Goal: Task Accomplishment & Management: Manage account settings

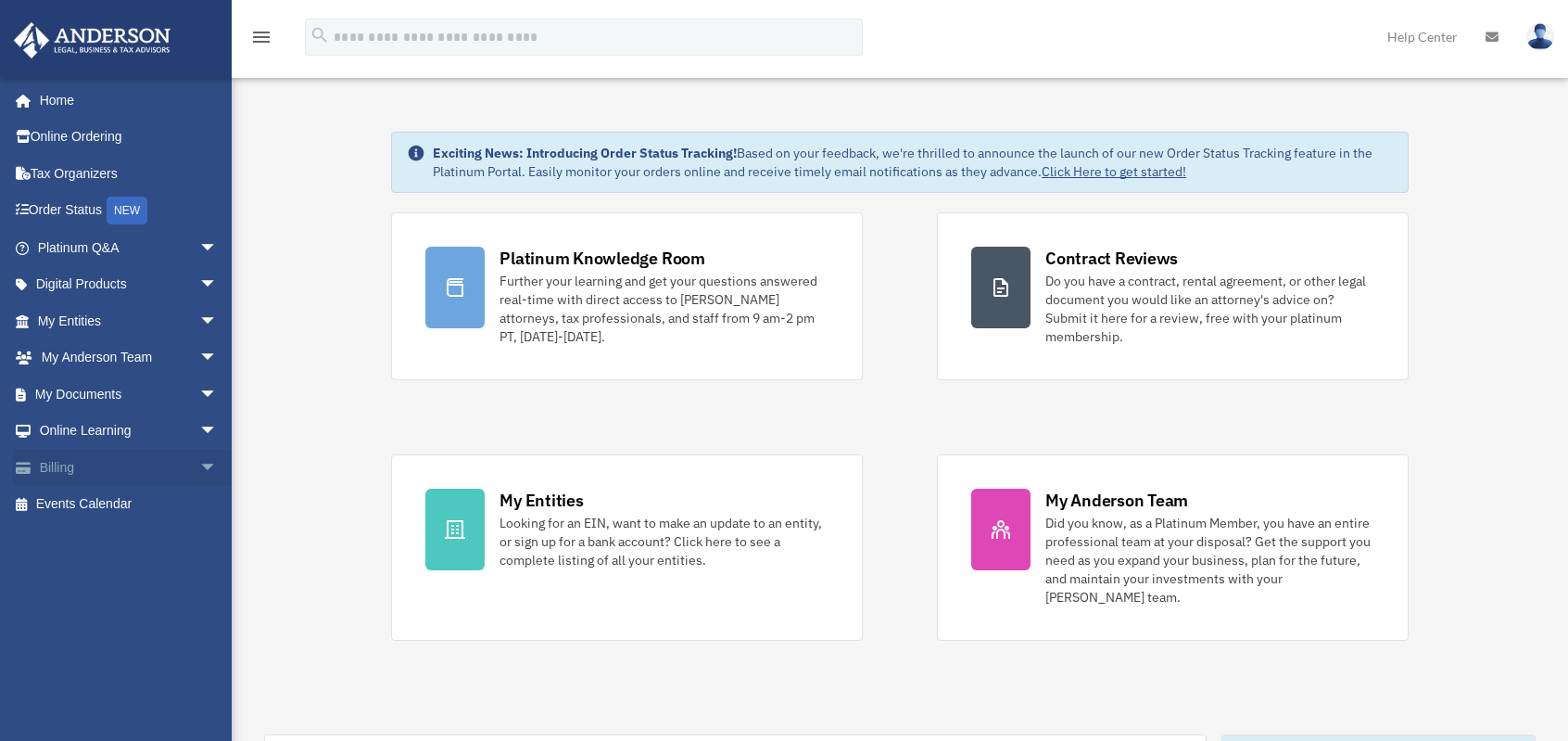
click at [57, 476] on link "Billing arrow_drop_down" at bounding box center [129, 467] width 233 height 37
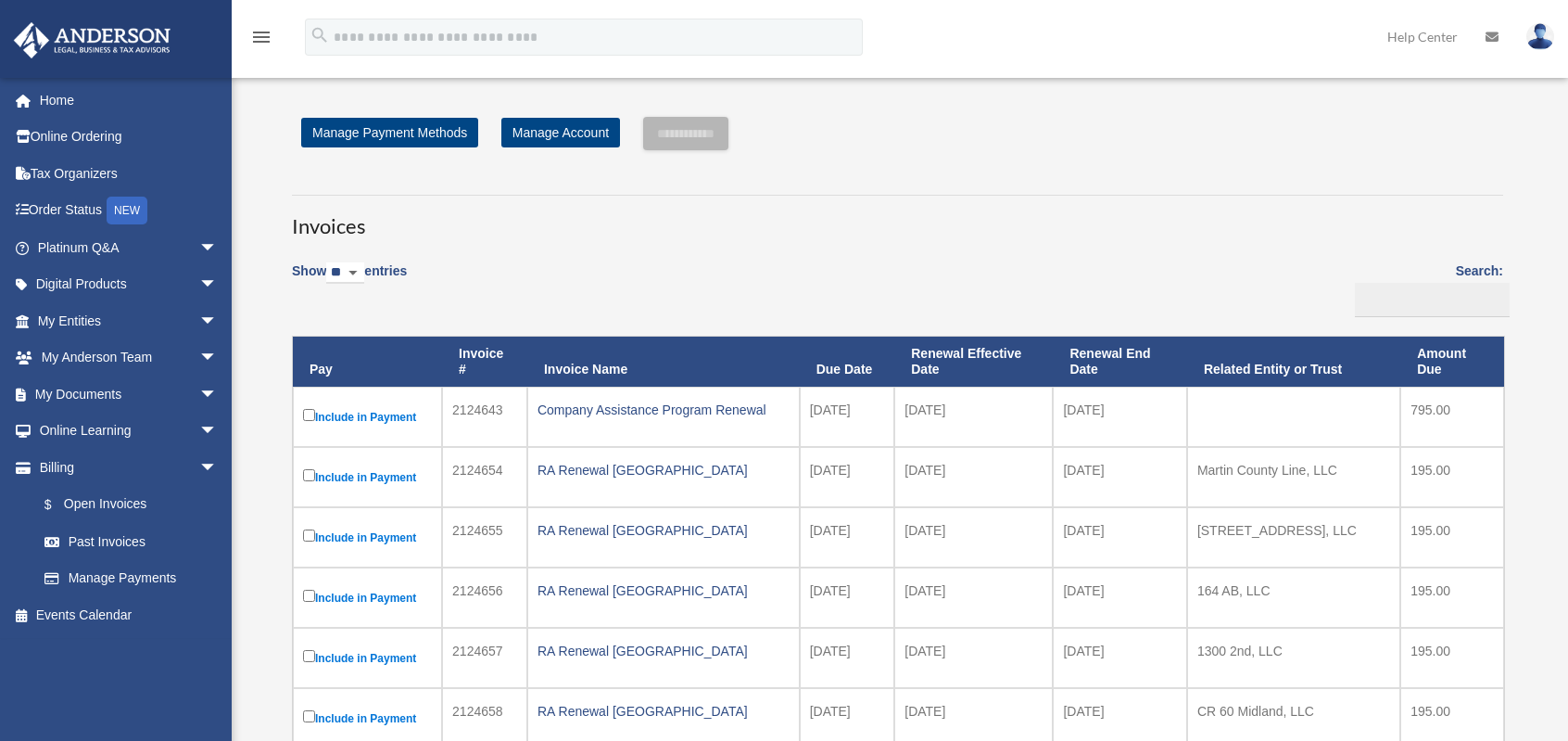
scroll to position [185, 0]
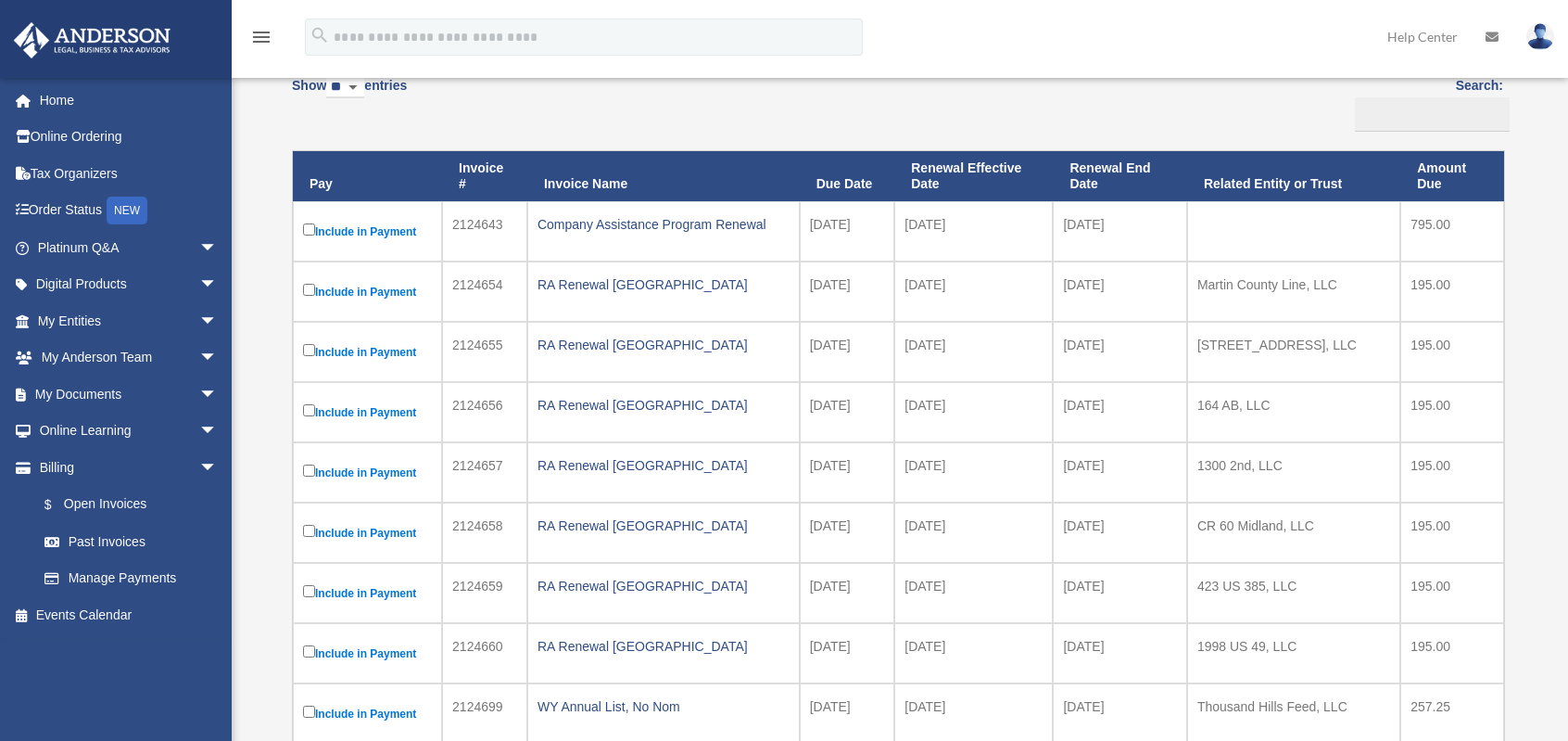
click at [303, 401] on label "Include in Payment" at bounding box center [367, 412] width 128 height 23
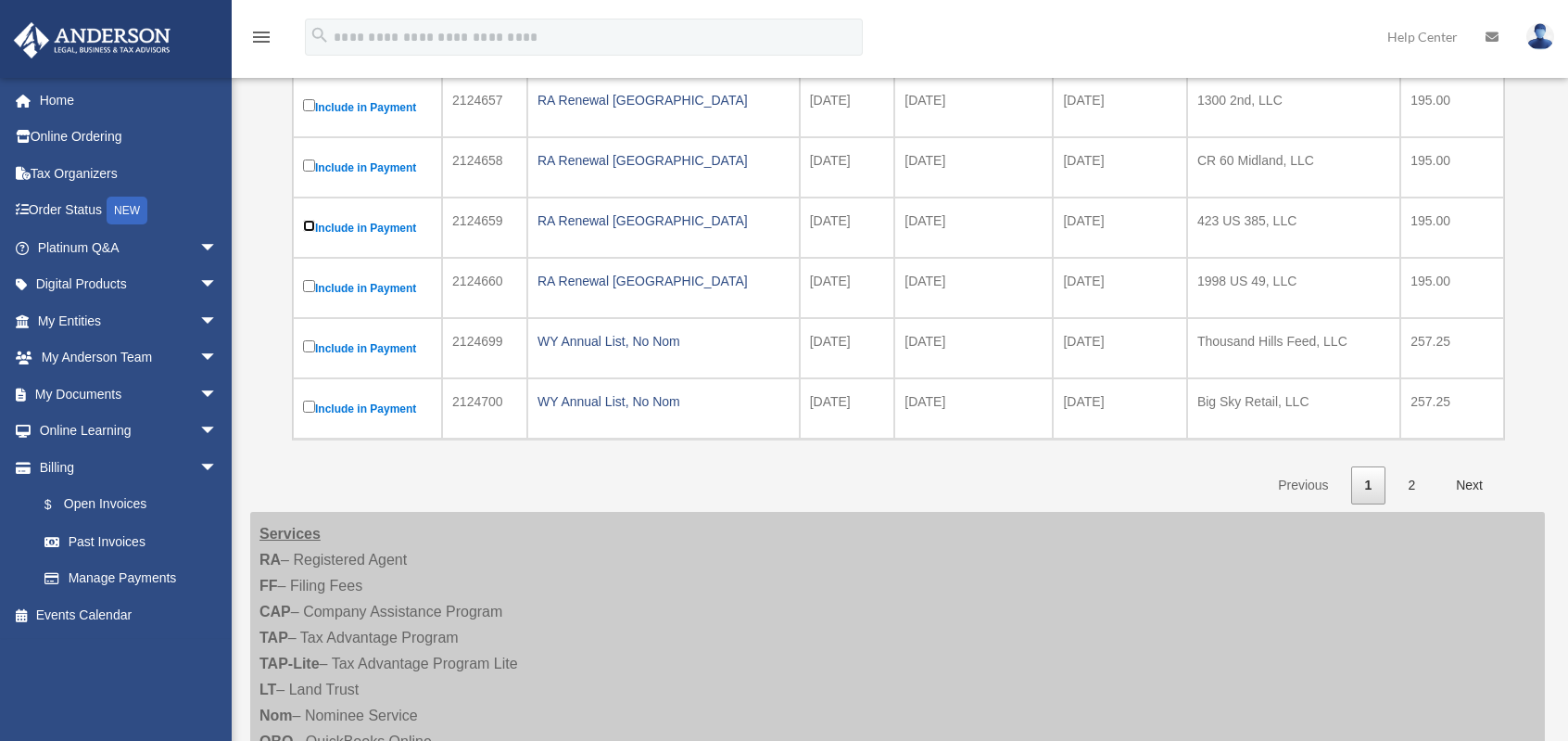
scroll to position [556, 0]
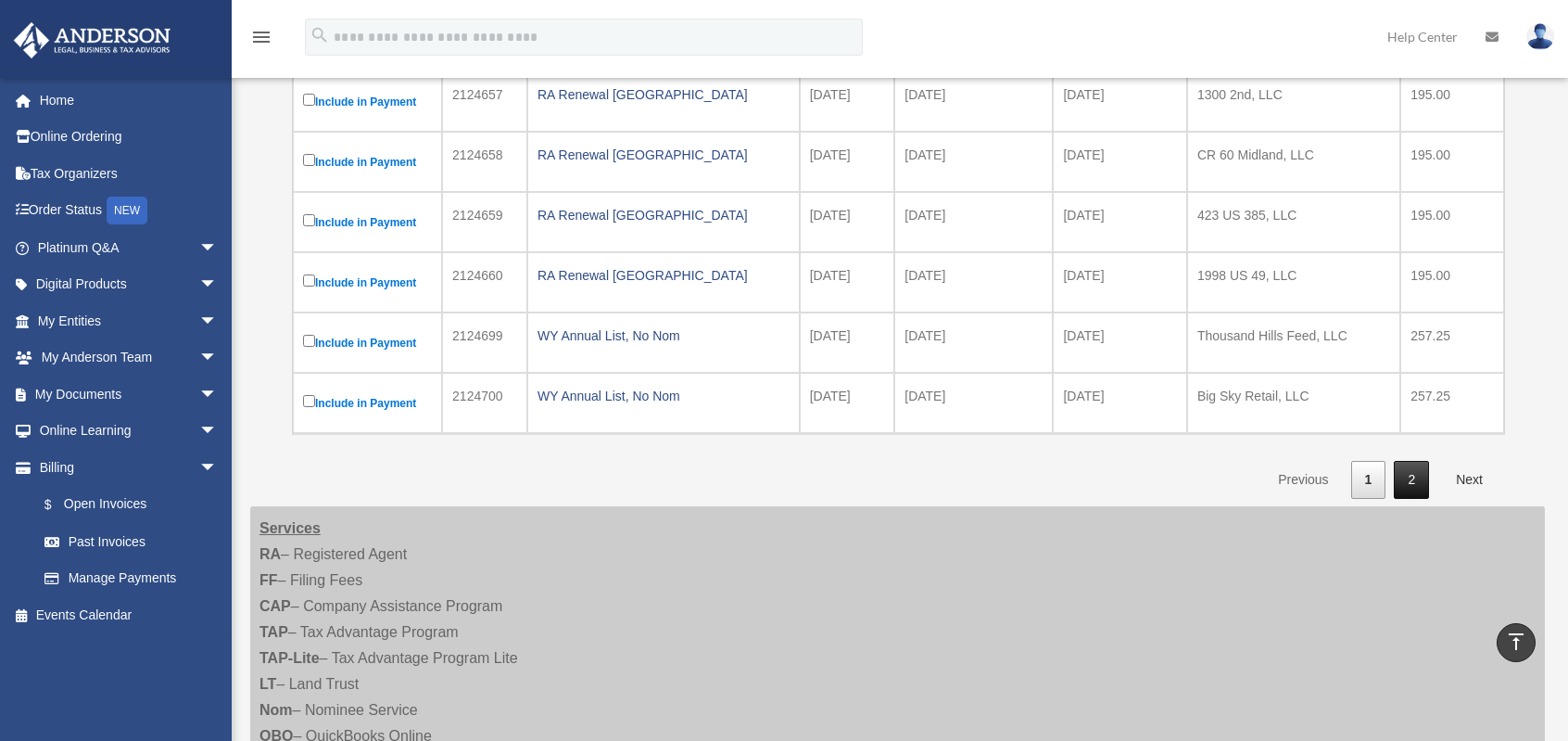
click at [1407, 466] on link "2" at bounding box center [1412, 480] width 35 height 38
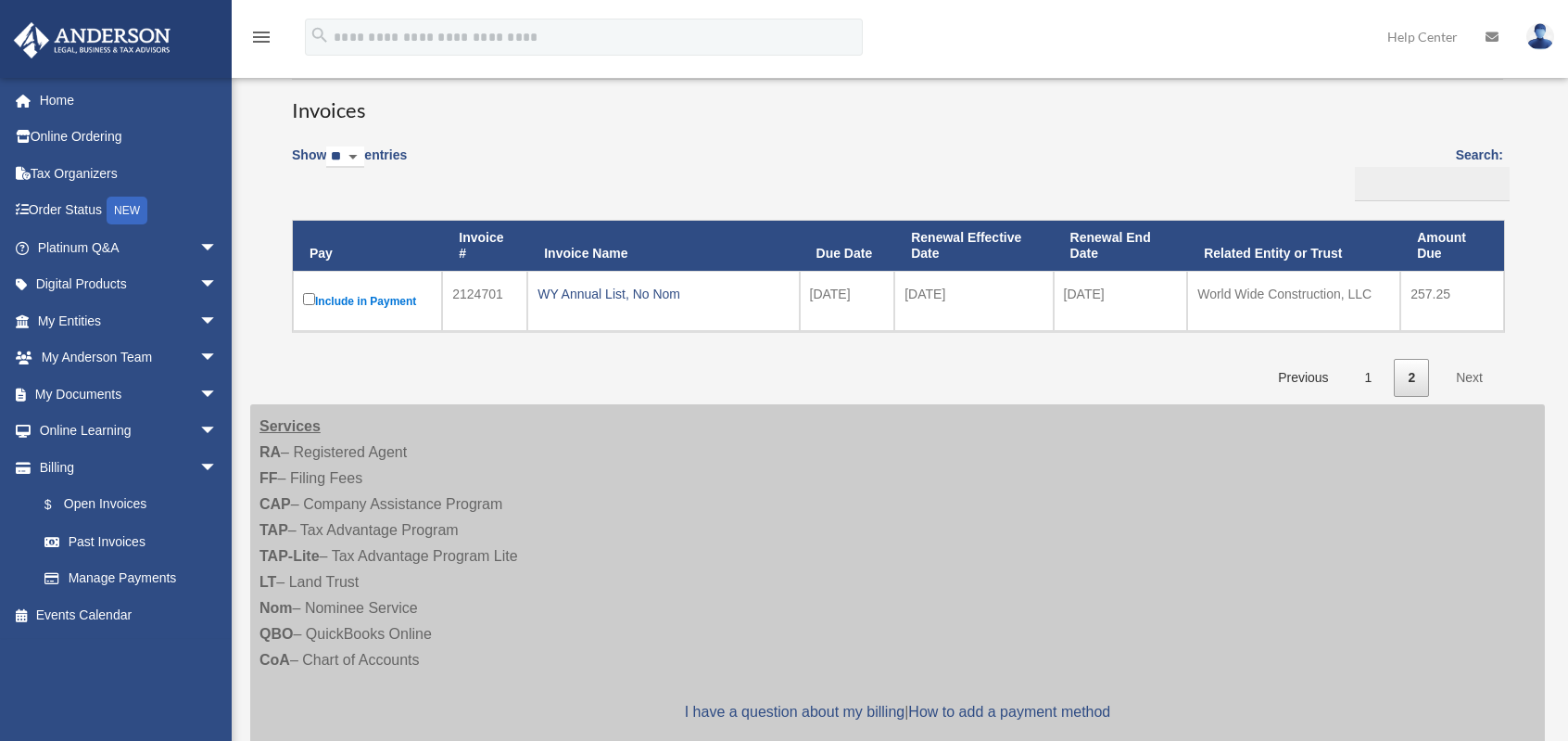
scroll to position [0, 0]
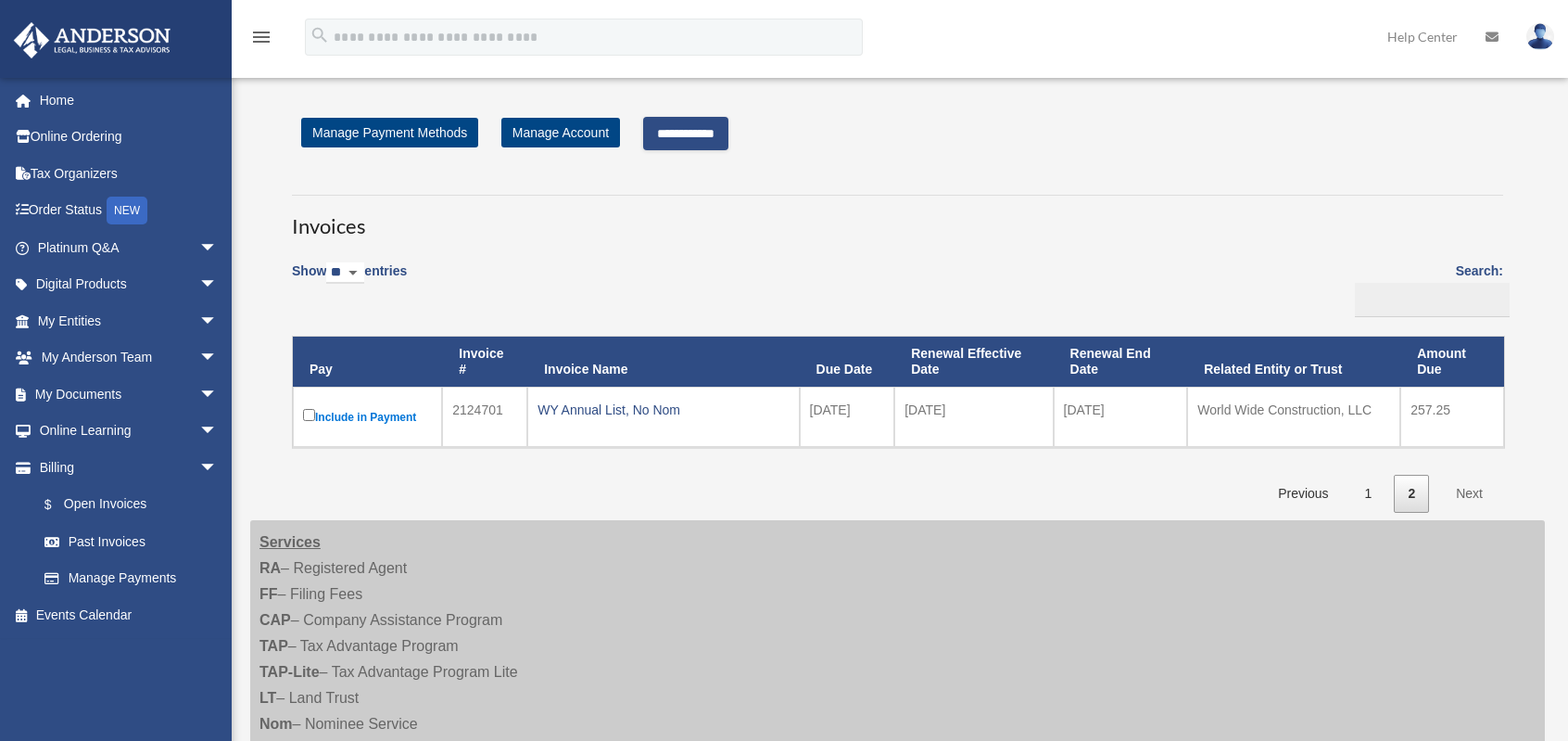
click at [834, 459] on div "Show ** ** ** *** entries Search: Pay Invoice # Invoice Name Due Date Renewal E…" at bounding box center [898, 382] width 1211 height 263
click at [721, 127] on input "**********" at bounding box center [685, 133] width 85 height 34
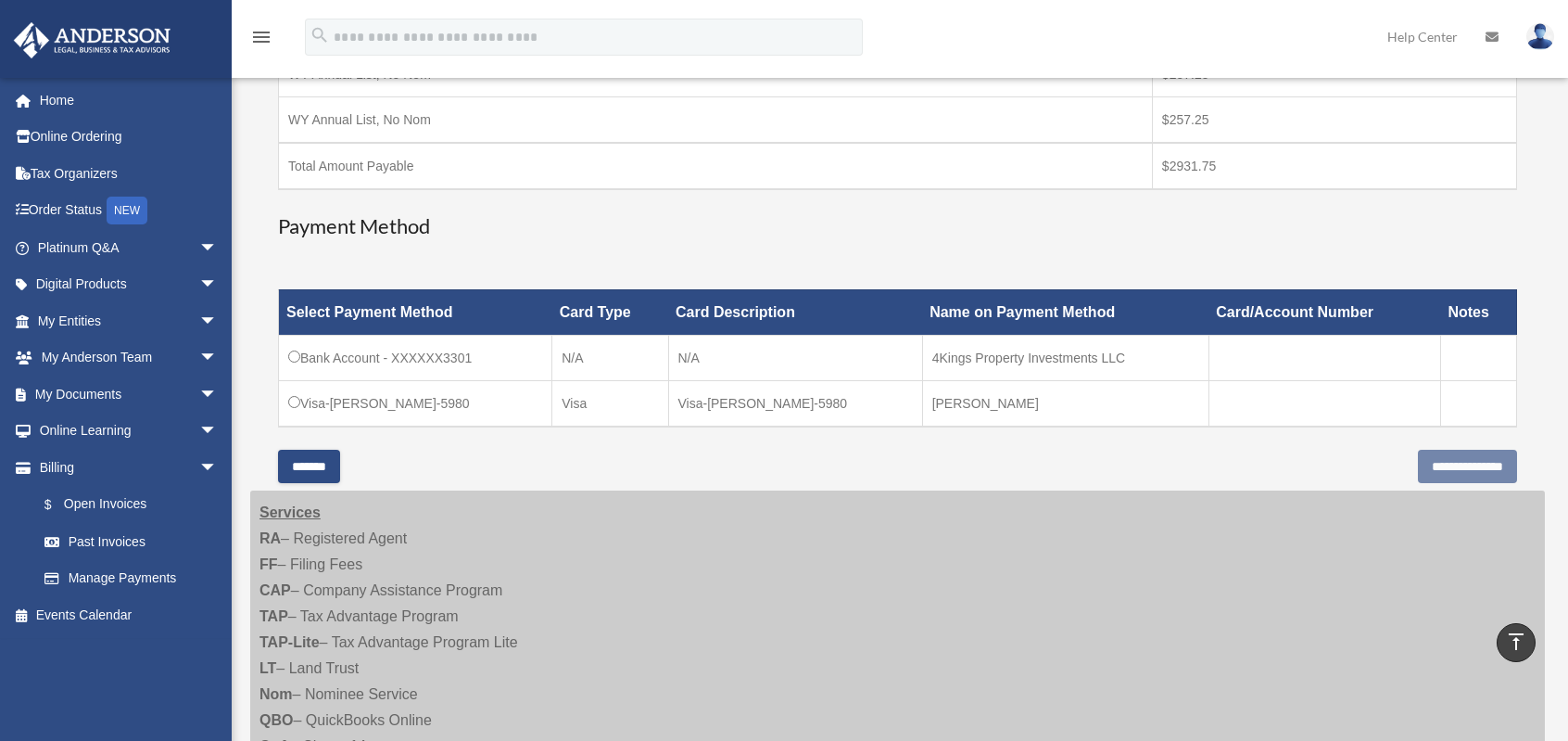
scroll to position [834, 0]
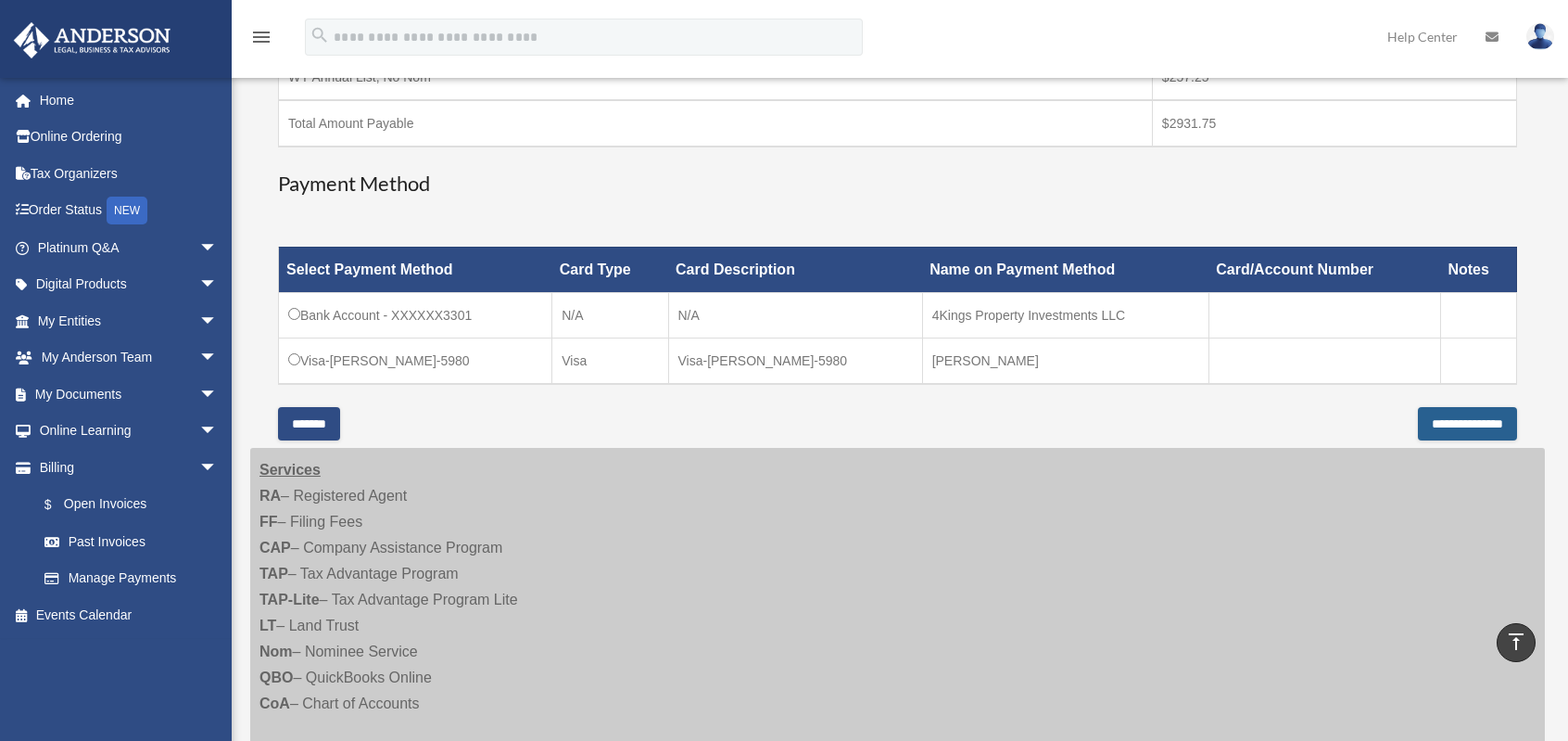
click at [1432, 416] on input "**********" at bounding box center [1467, 424] width 99 height 34
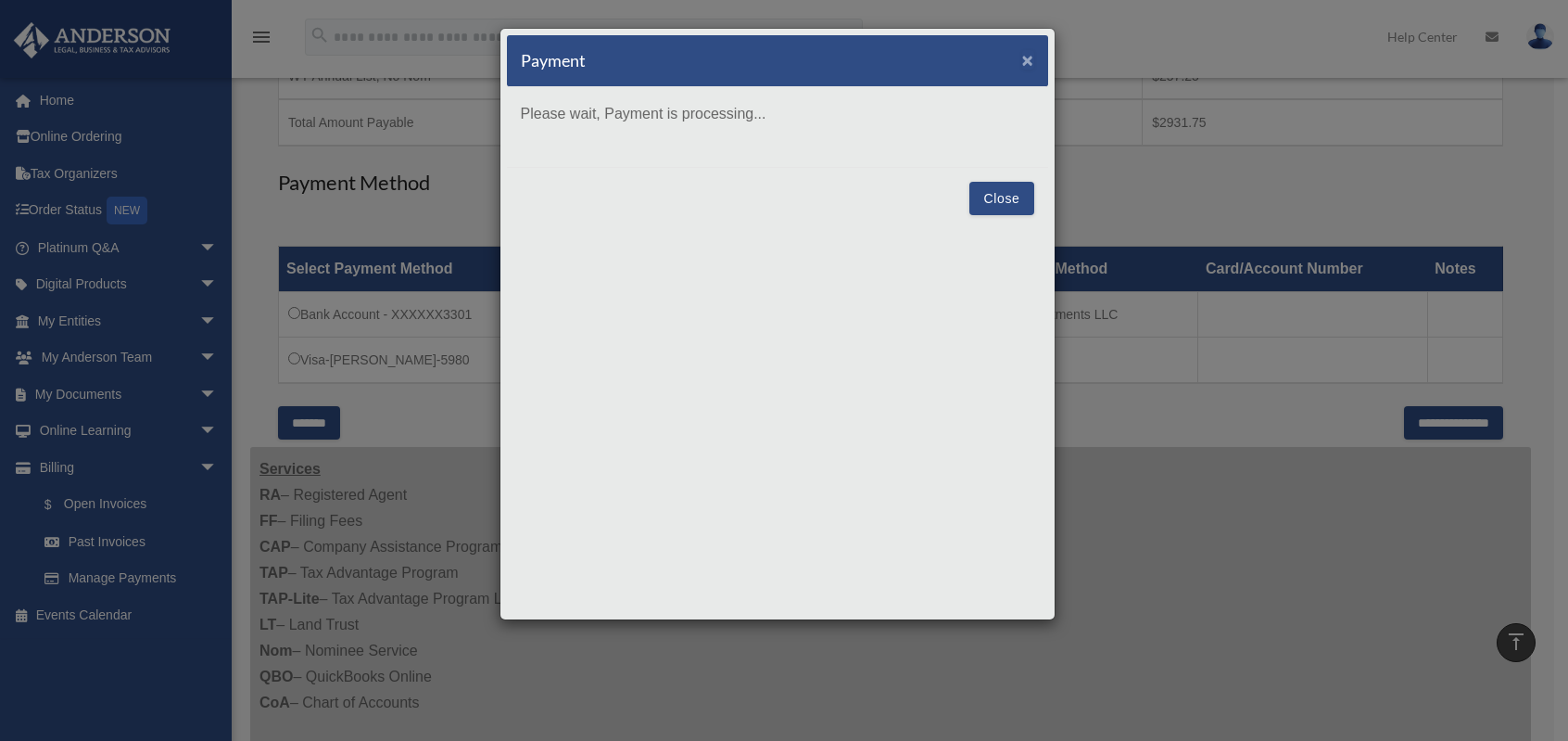
click at [1031, 60] on span "×" at bounding box center [1028, 59] width 12 height 21
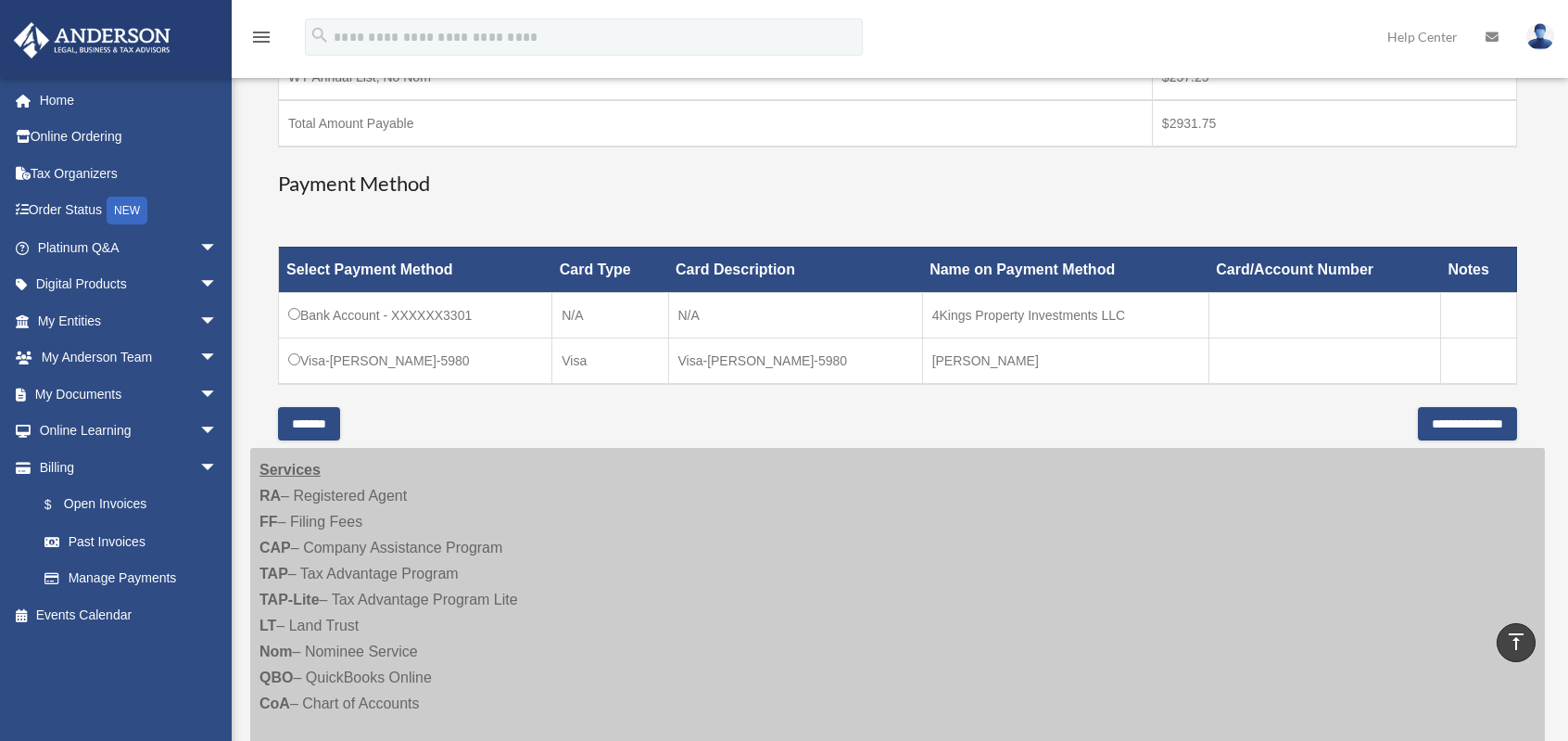
scroll to position [897, 0]
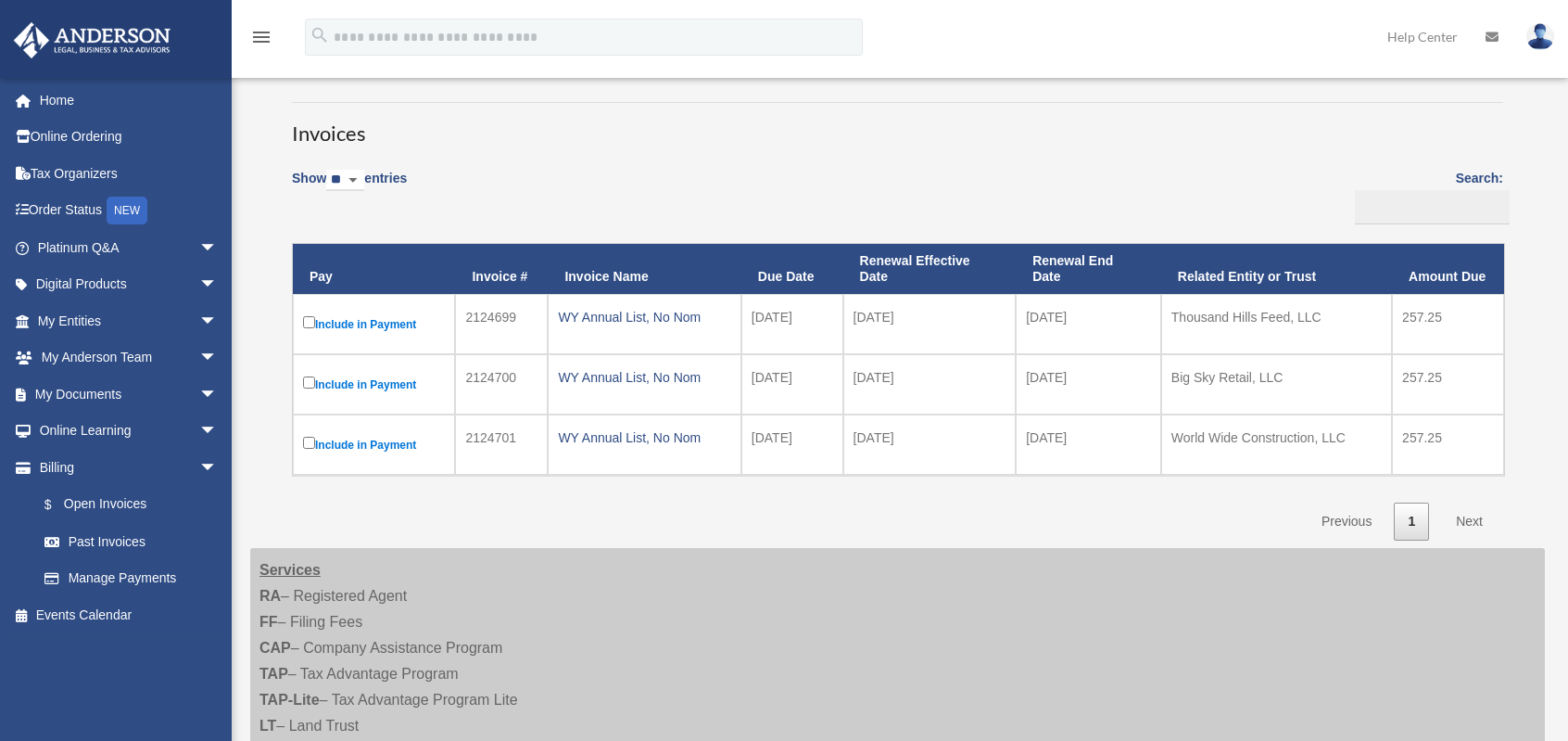
scroll to position [185, 0]
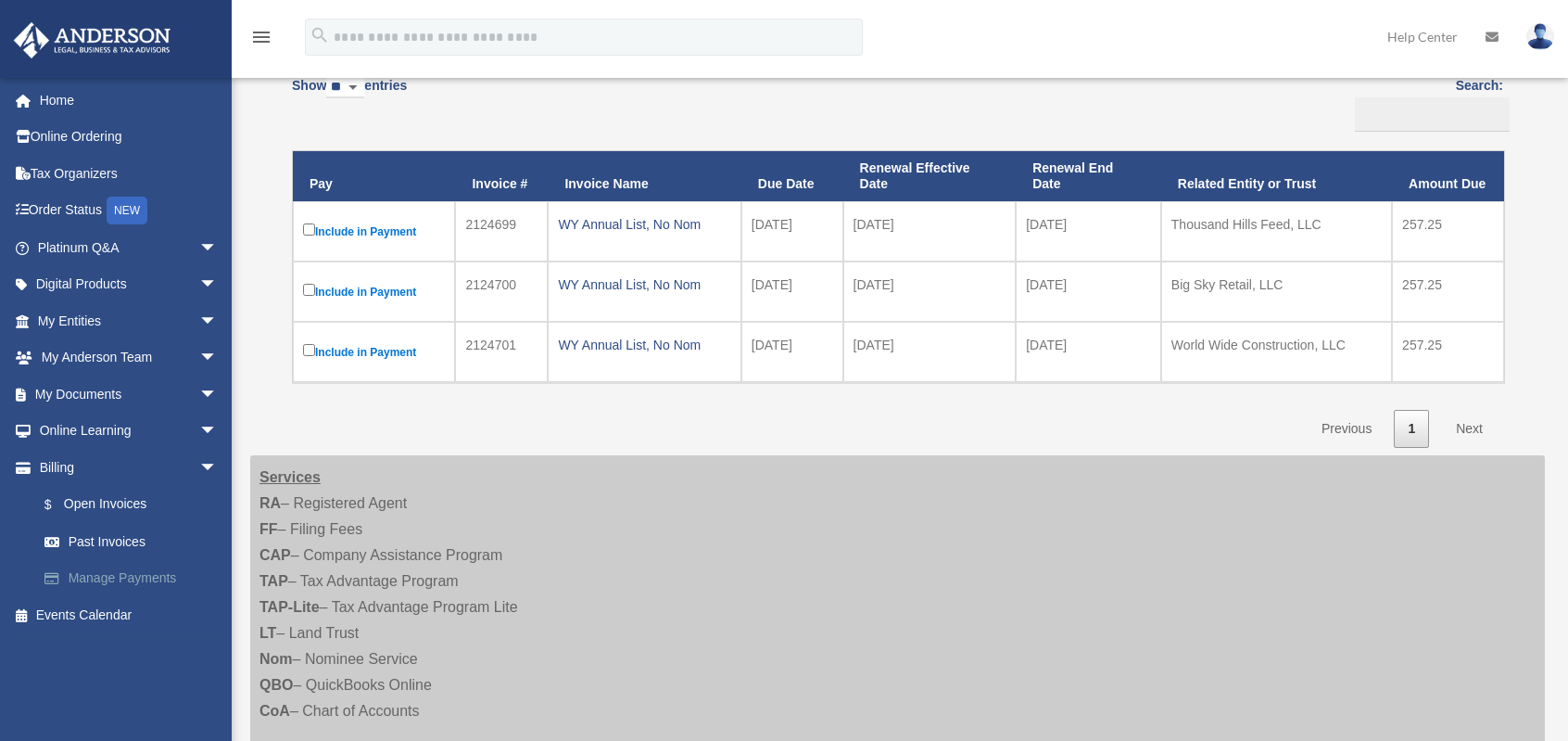
click at [109, 579] on link "Manage Payments" at bounding box center [135, 578] width 219 height 37
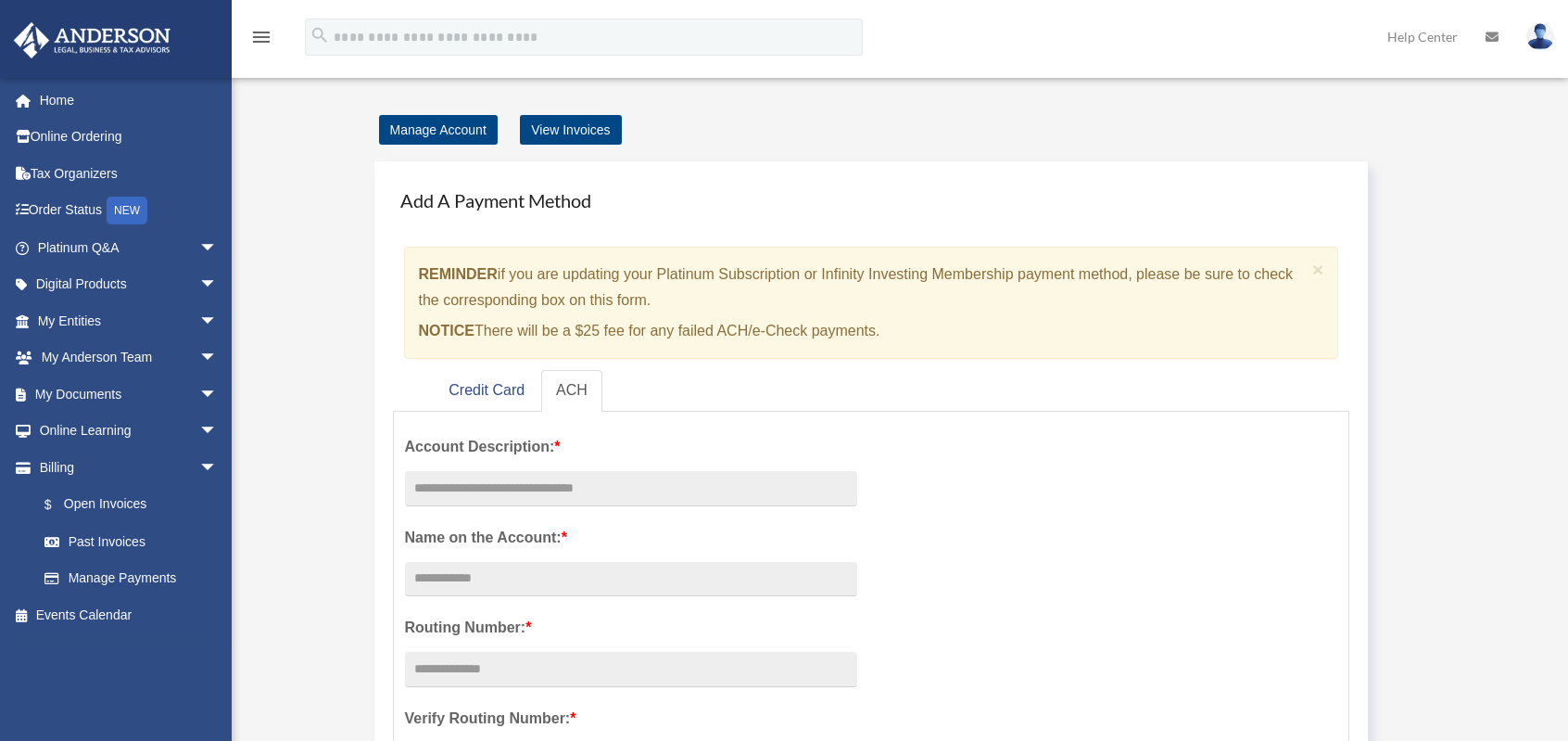
click at [1530, 36] on img at bounding box center [1540, 36] width 28 height 27
click at [1554, 42] on link at bounding box center [1540, 35] width 56 height 81
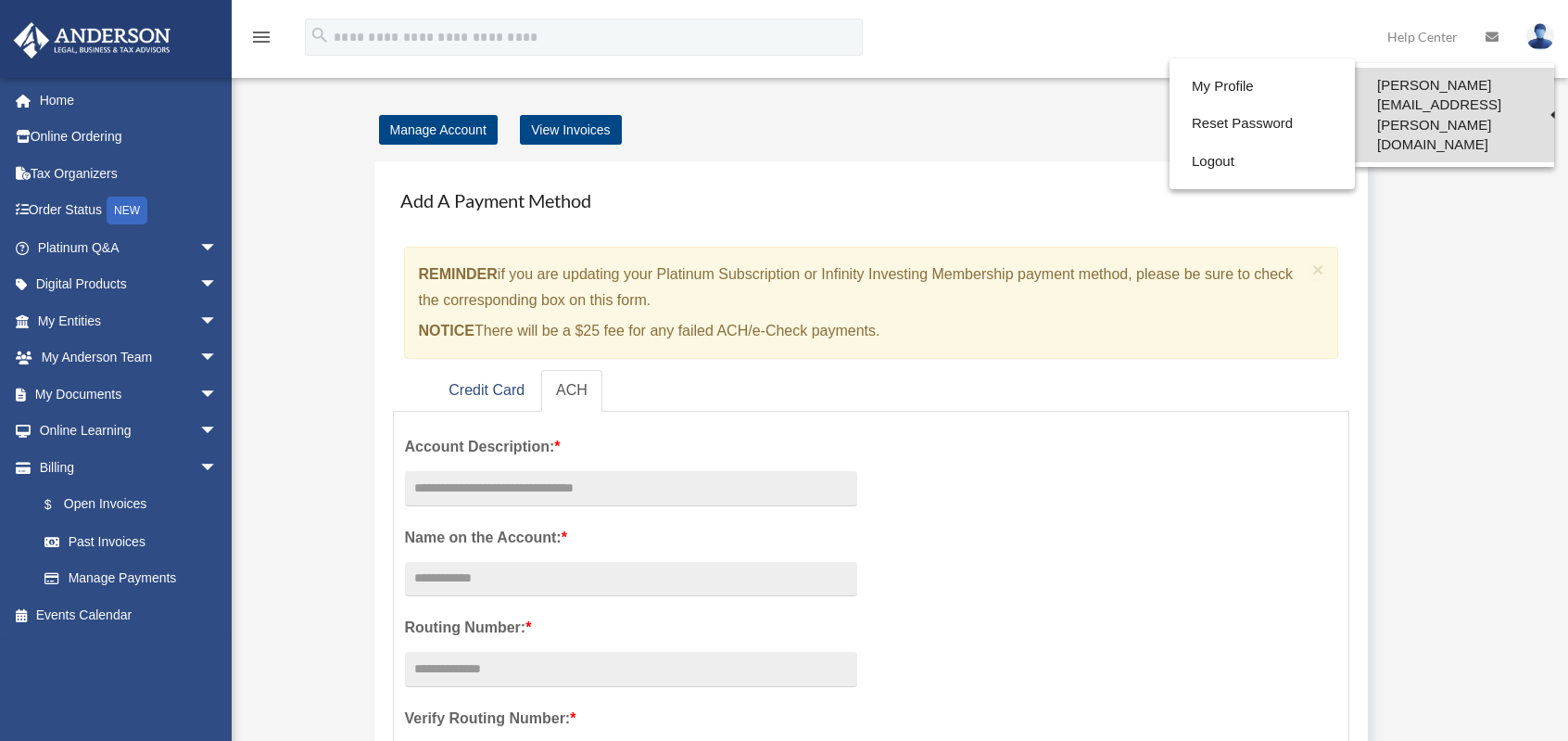
click at [1530, 92] on link "[PERSON_NAME][EMAIL_ADDRESS][PERSON_NAME][DOMAIN_NAME]" at bounding box center [1455, 115] width 199 height 95
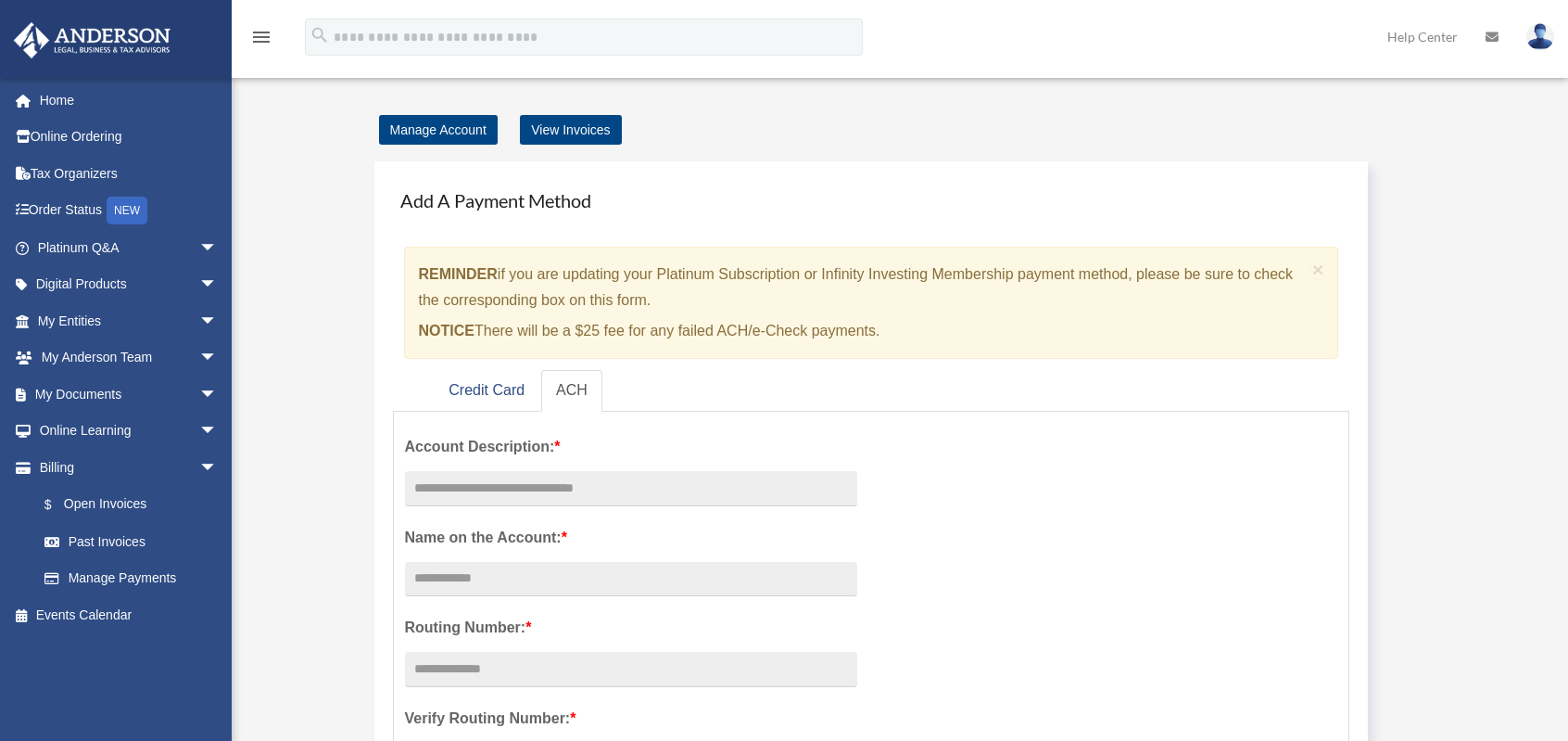
click at [1546, 38] on img at bounding box center [1540, 36] width 28 height 27
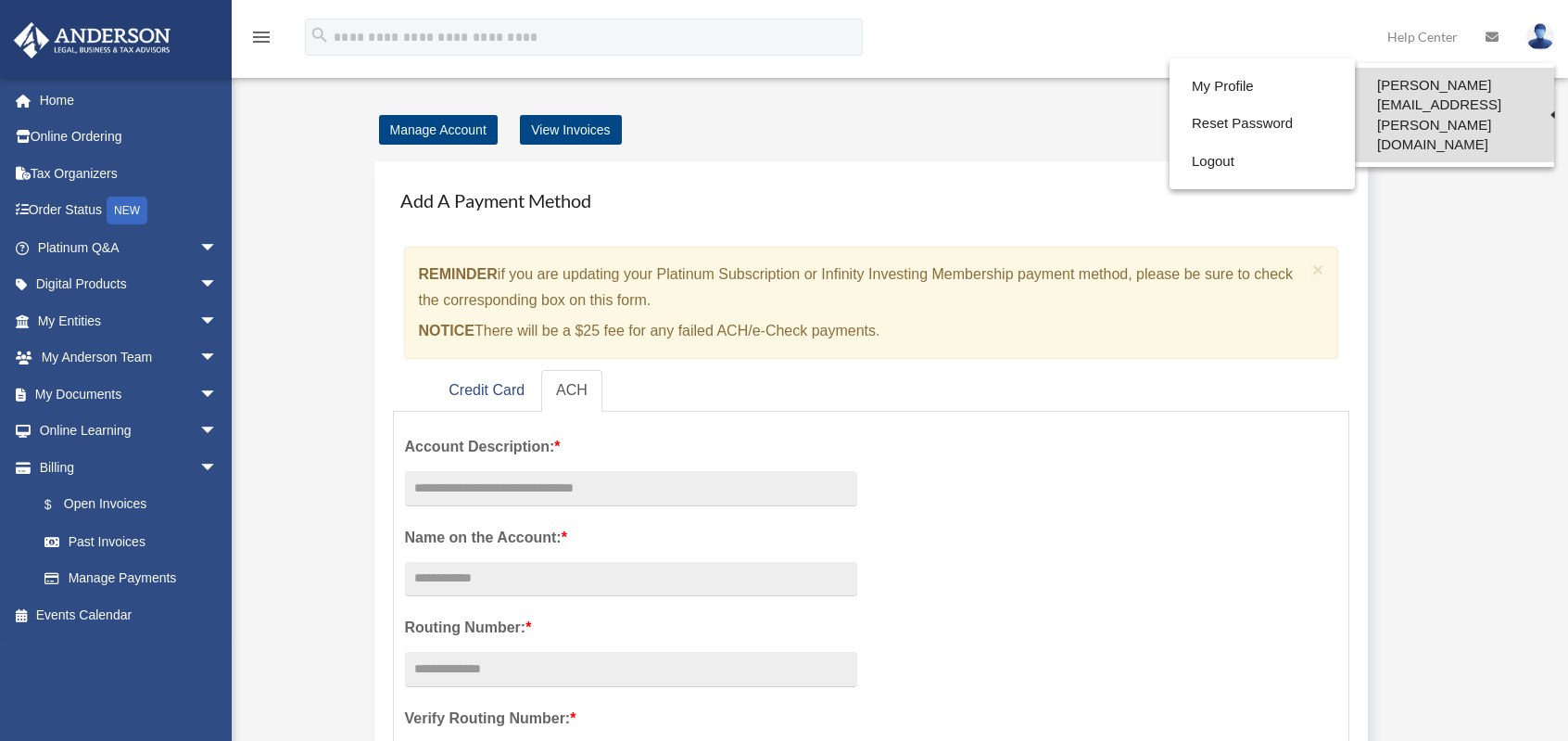
click at [1533, 86] on link "[PERSON_NAME][EMAIL_ADDRESS][PERSON_NAME][DOMAIN_NAME]" at bounding box center [1455, 115] width 199 height 95
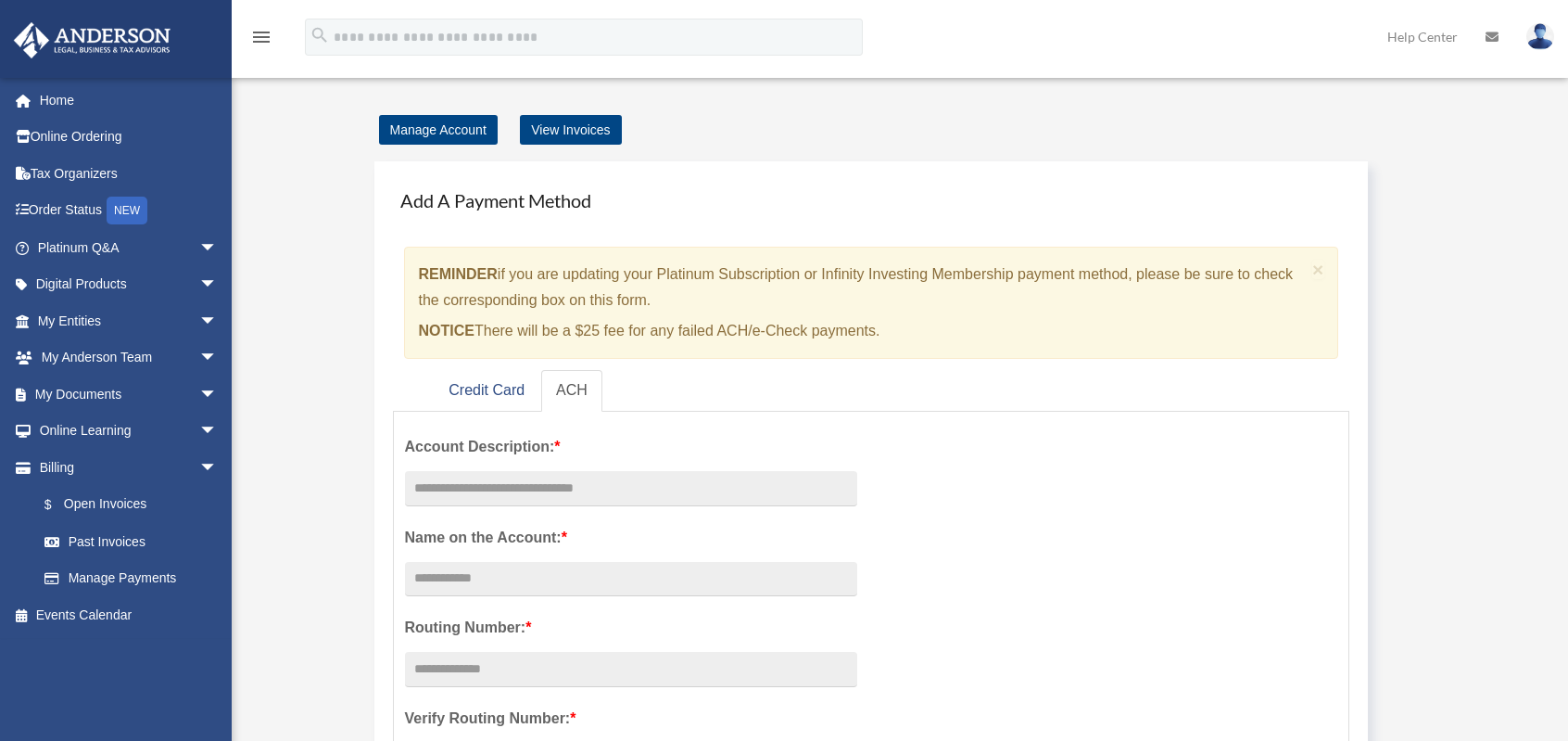
click at [1547, 42] on img at bounding box center [1540, 36] width 28 height 27
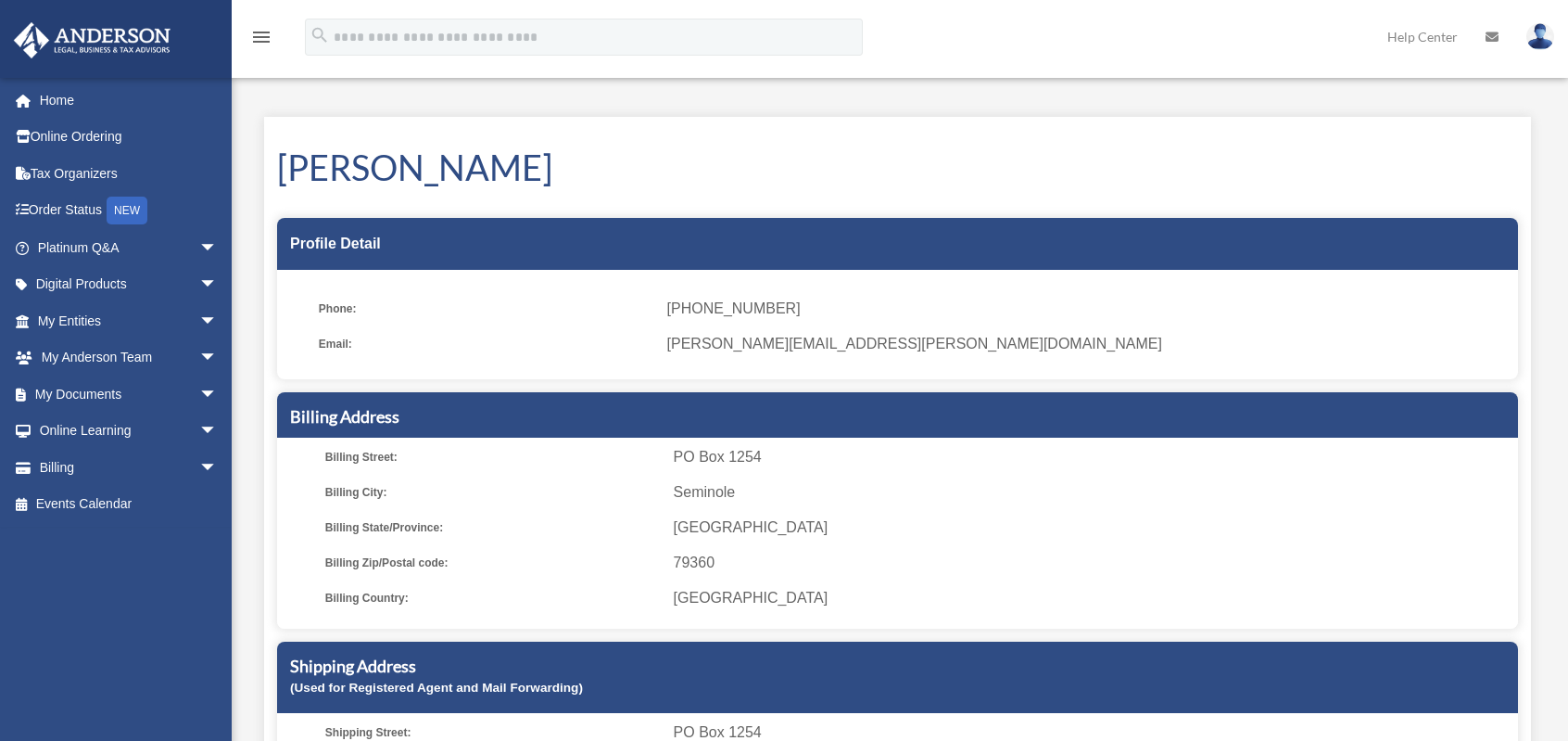
click at [1537, 43] on img at bounding box center [1540, 36] width 28 height 27
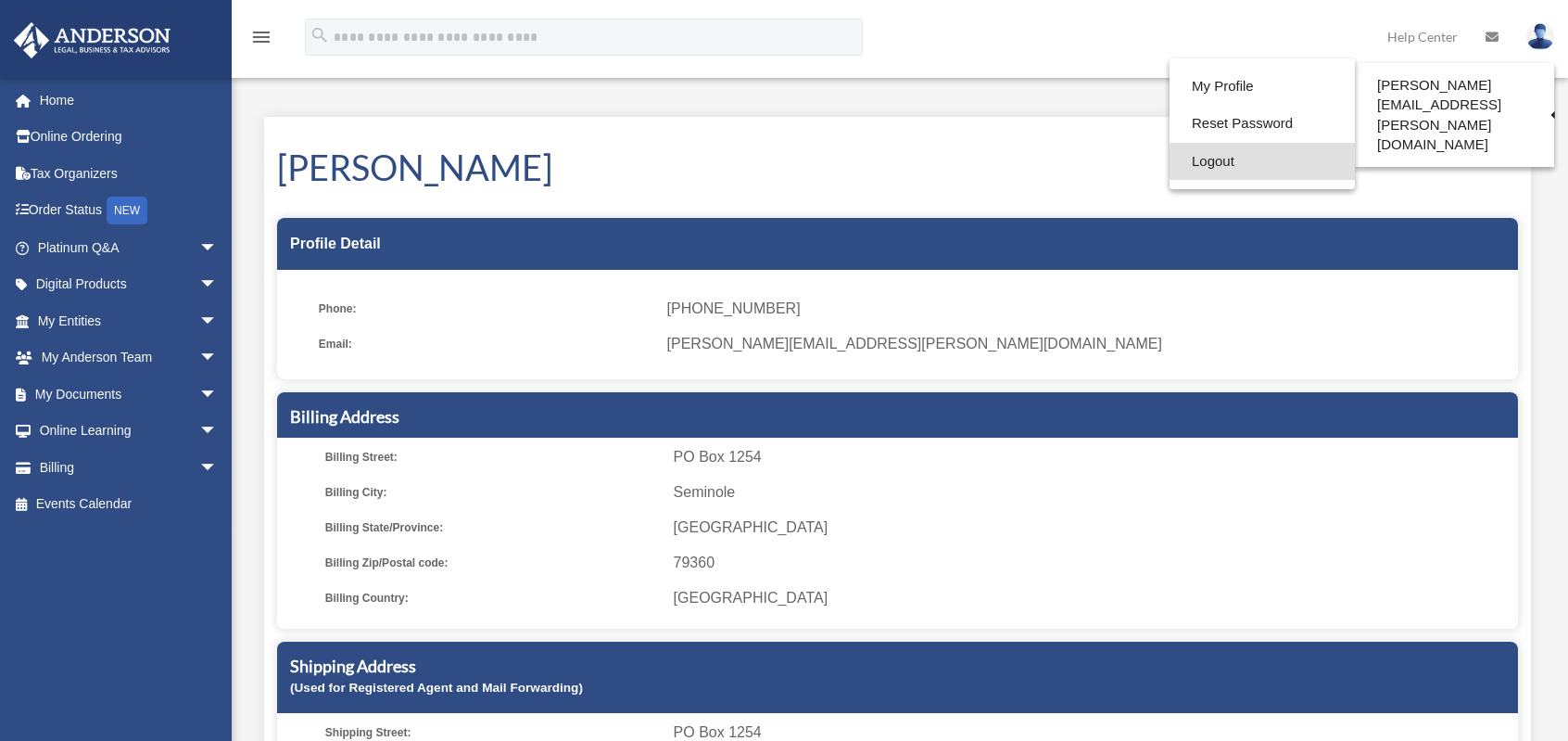
click at [1202, 164] on link "Logout" at bounding box center [1262, 162] width 185 height 38
